Goal: Transaction & Acquisition: Purchase product/service

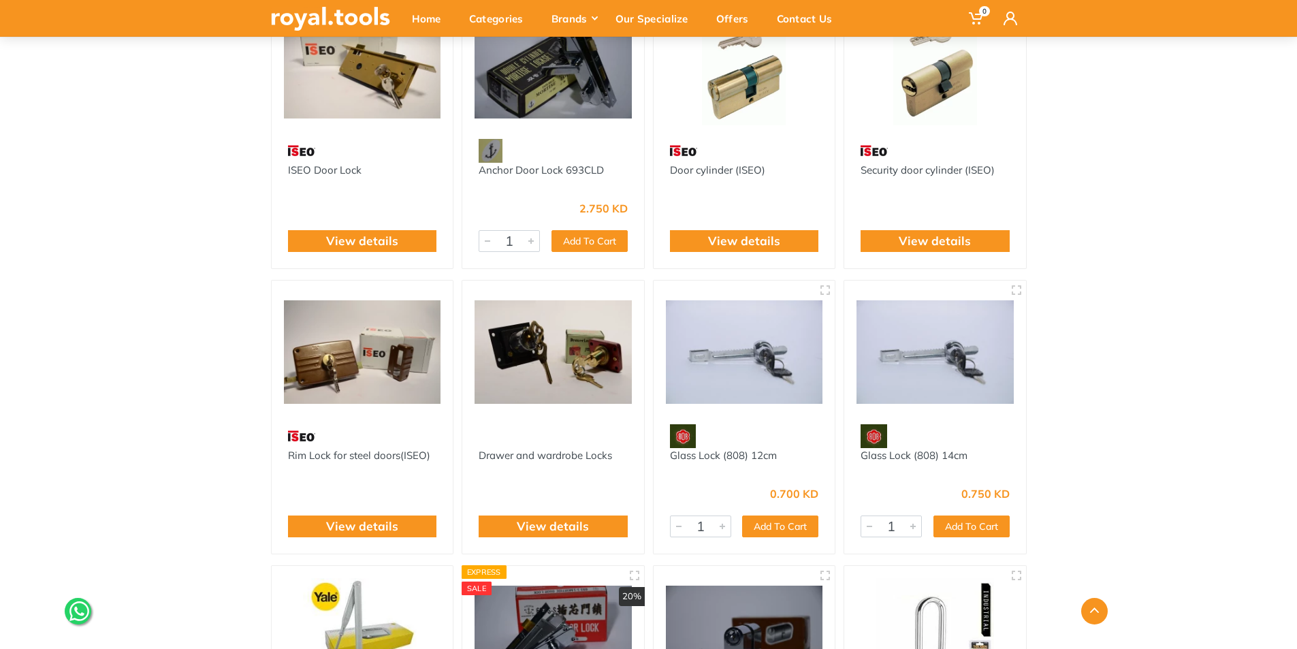
scroll to position [340, 0]
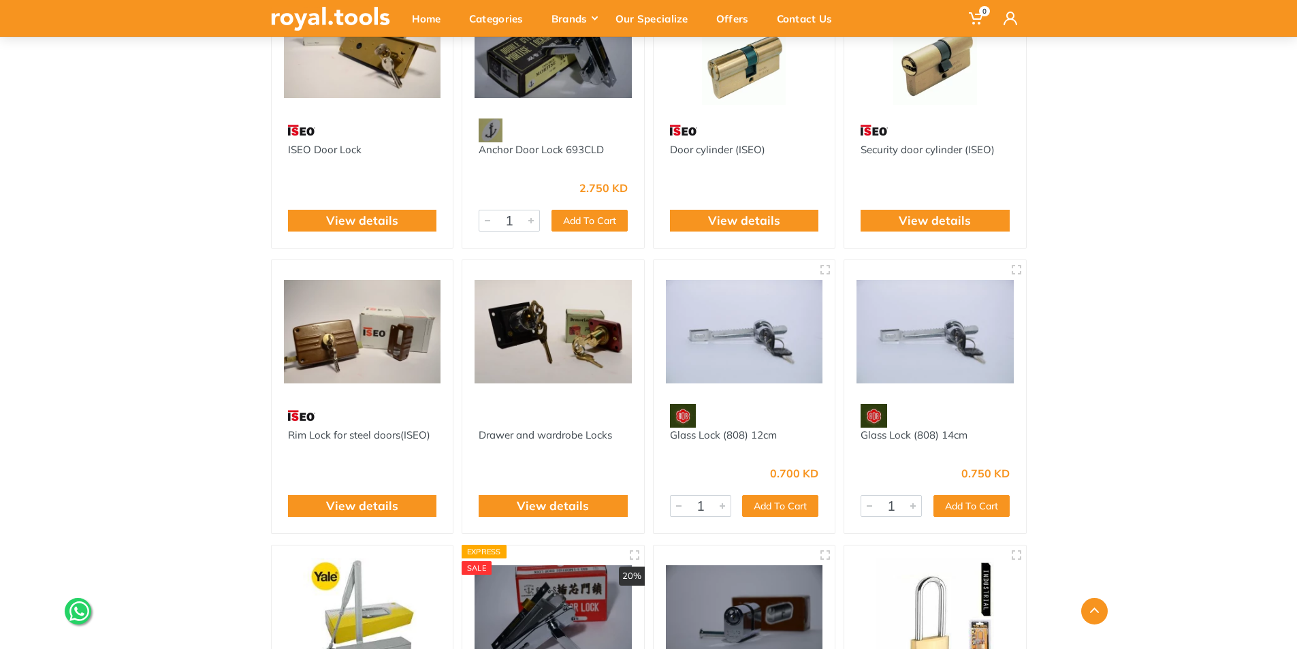
click at [346, 346] on img at bounding box center [362, 331] width 157 height 118
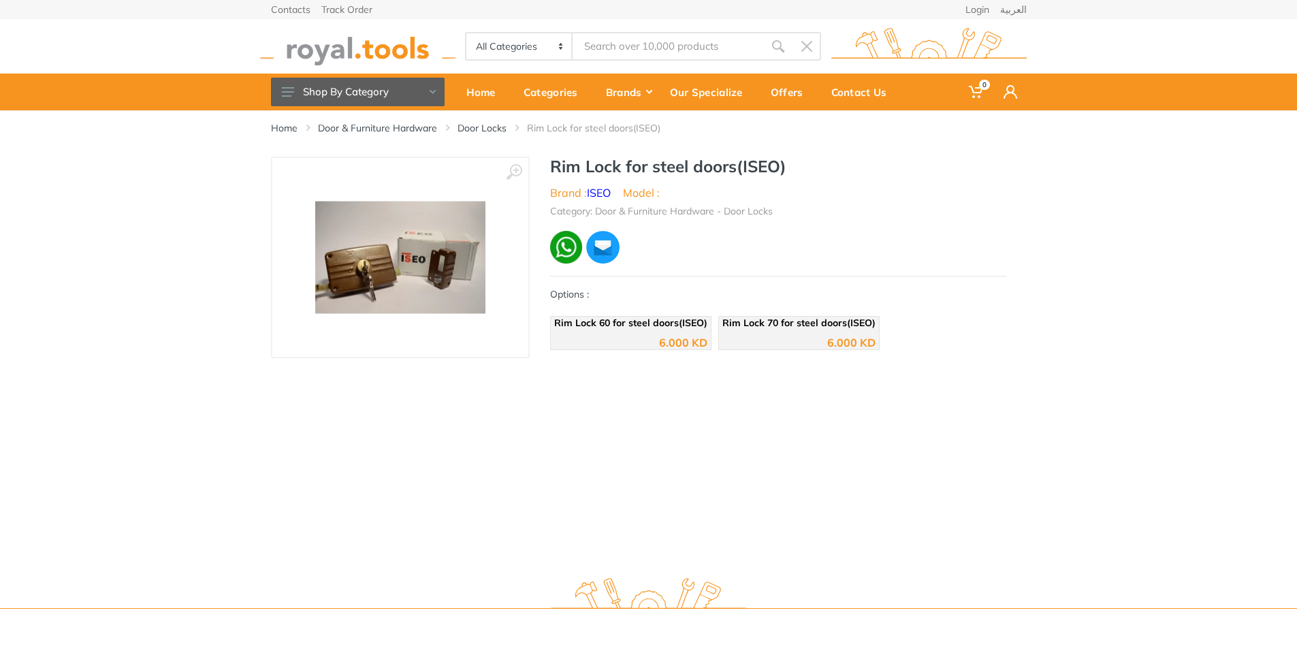
click at [363, 263] on img at bounding box center [400, 257] width 170 height 112
